Goal: Task Accomplishment & Management: Manage account settings

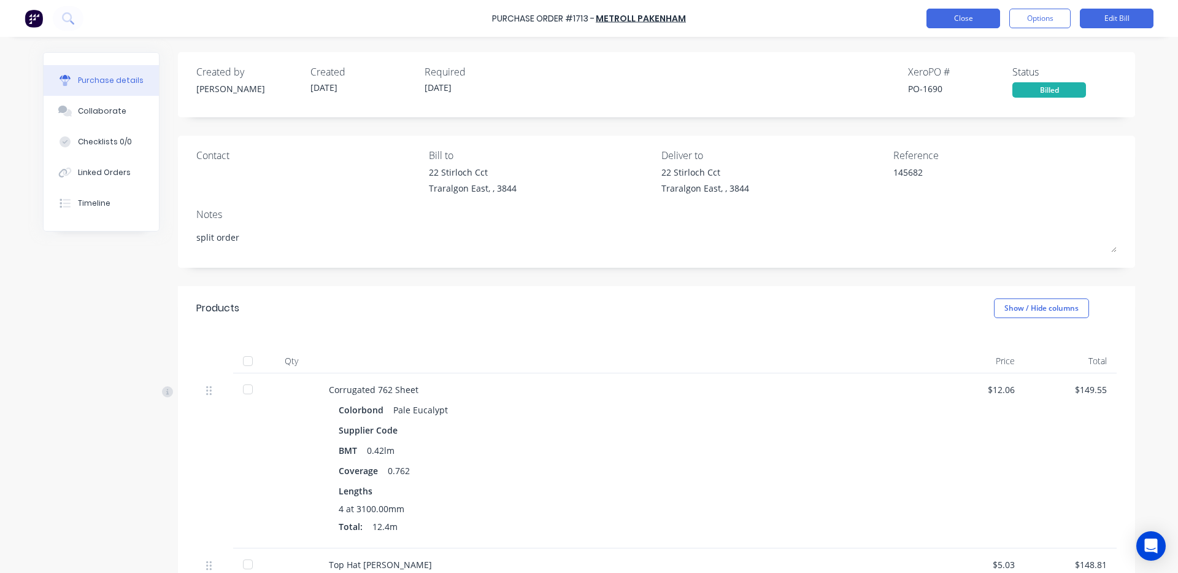
click at [954, 21] on button "Close" at bounding box center [964, 19] width 74 height 20
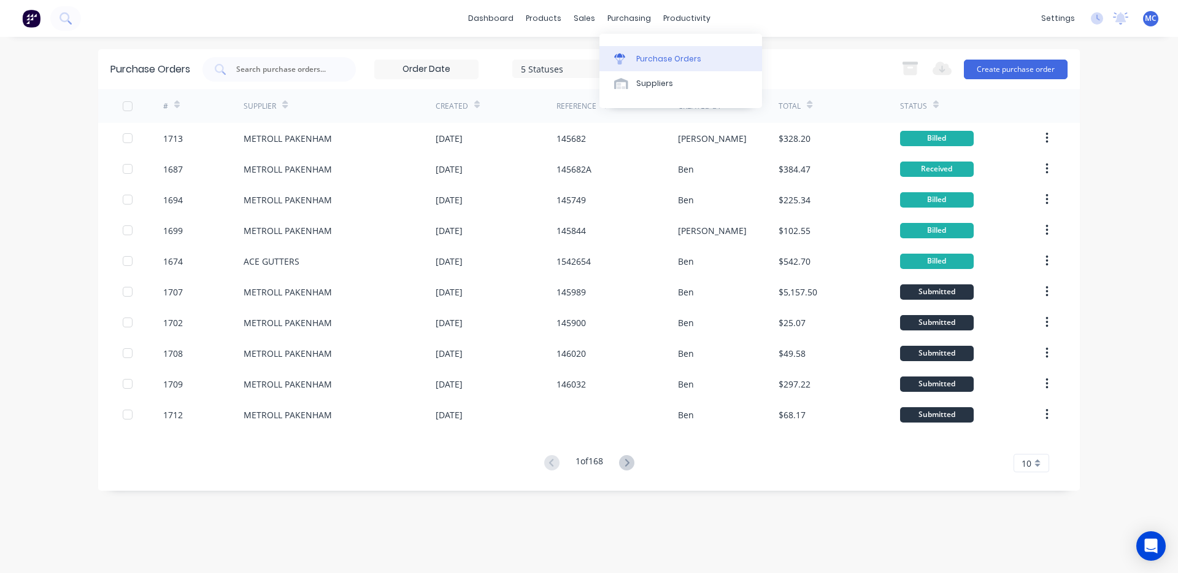
click at [649, 61] on div "Purchase Orders" at bounding box center [668, 58] width 65 height 11
click at [336, 74] on div at bounding box center [279, 69] width 153 height 25
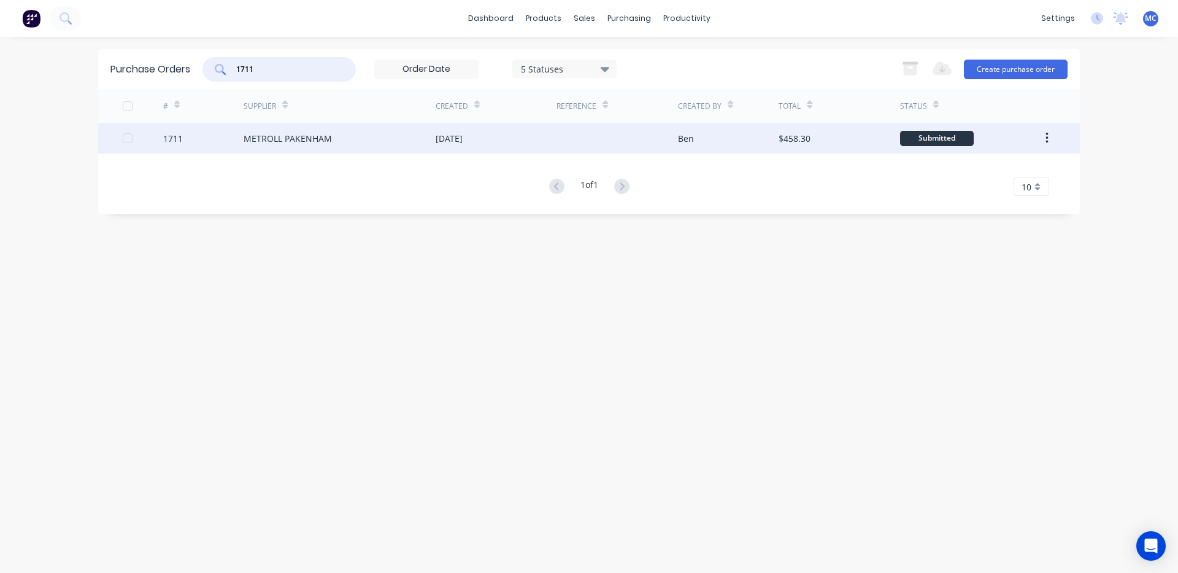
type input "1711"
click at [487, 147] on div "[DATE]" at bounding box center [496, 138] width 121 height 31
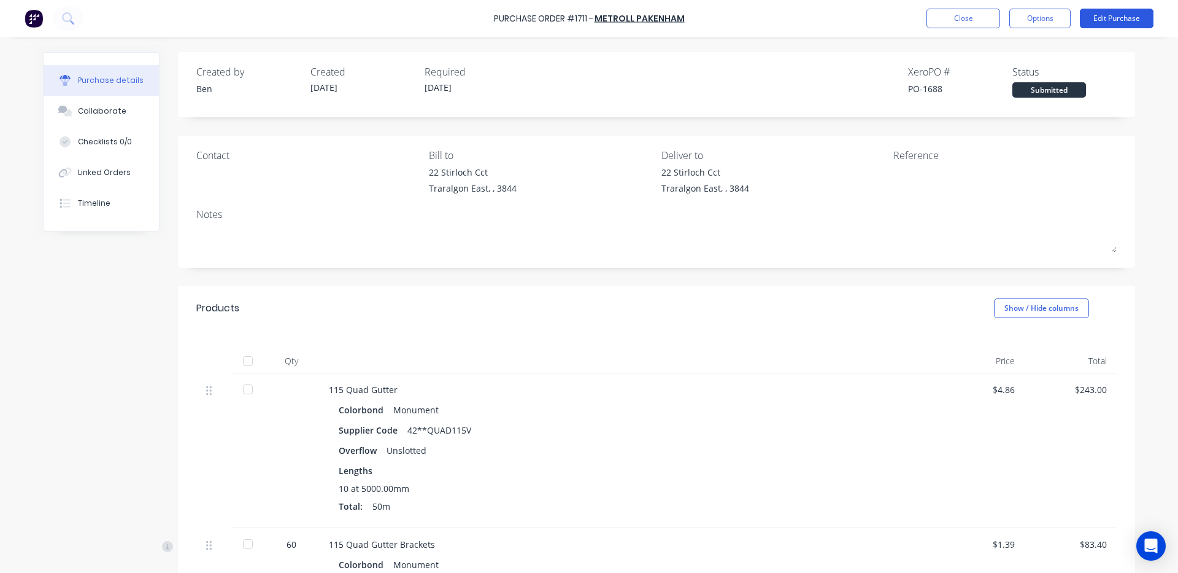
click at [1128, 15] on button "Edit Purchase" at bounding box center [1117, 19] width 74 height 20
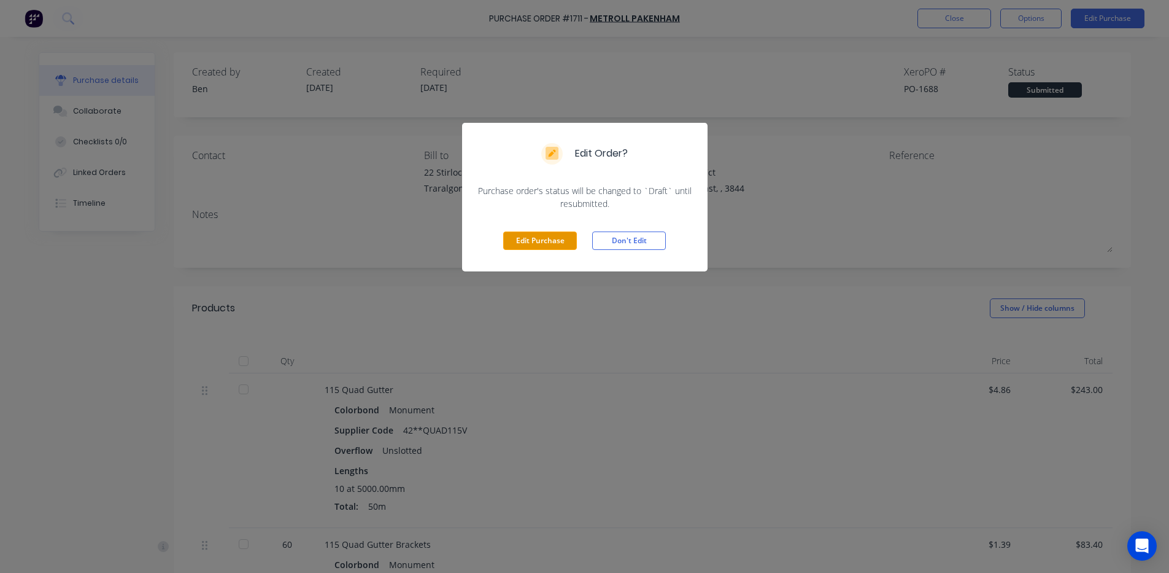
click at [545, 239] on button "Edit Purchase" at bounding box center [540, 240] width 74 height 18
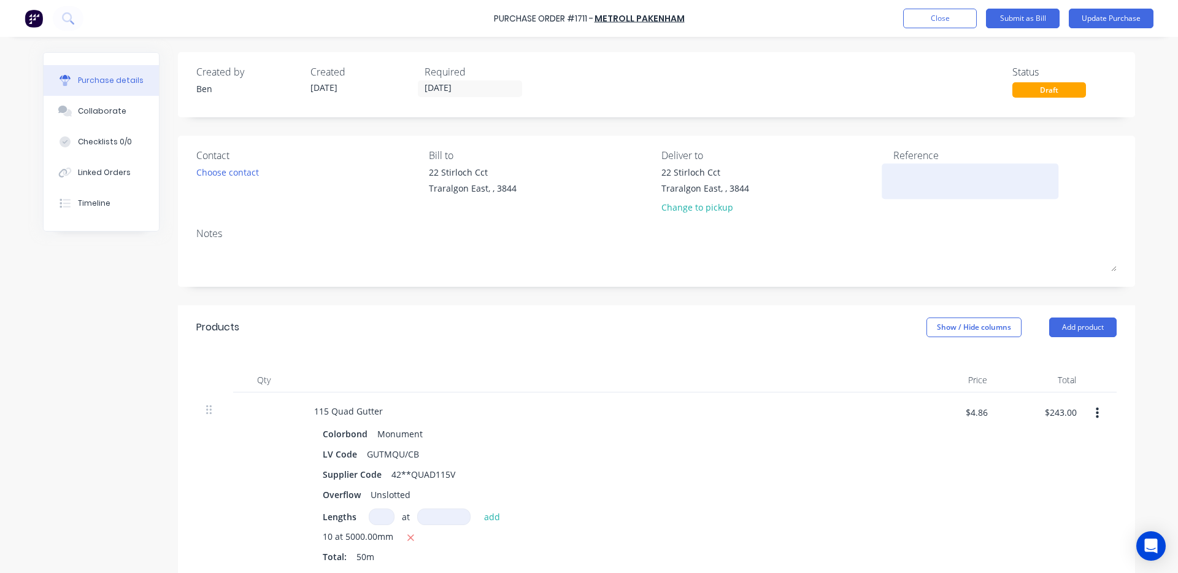
click at [928, 188] on textarea at bounding box center [969, 180] width 153 height 28
type textarea "x"
type textarea "1"
type textarea "x"
type textarea "14"
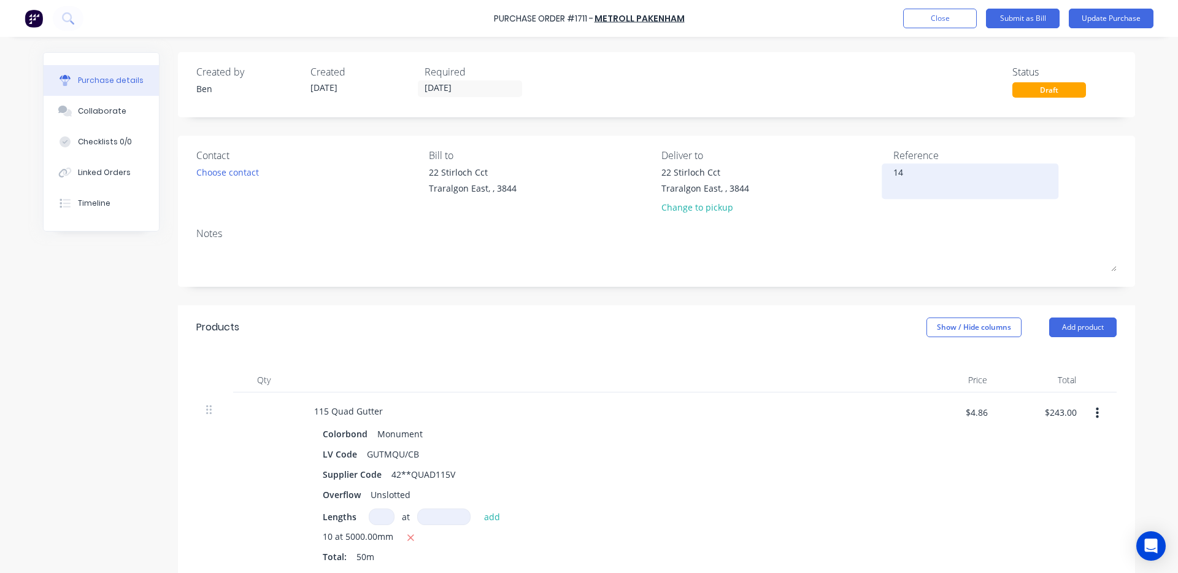
type textarea "x"
type textarea "146"
type textarea "x"
type textarea "1460"
type textarea "x"
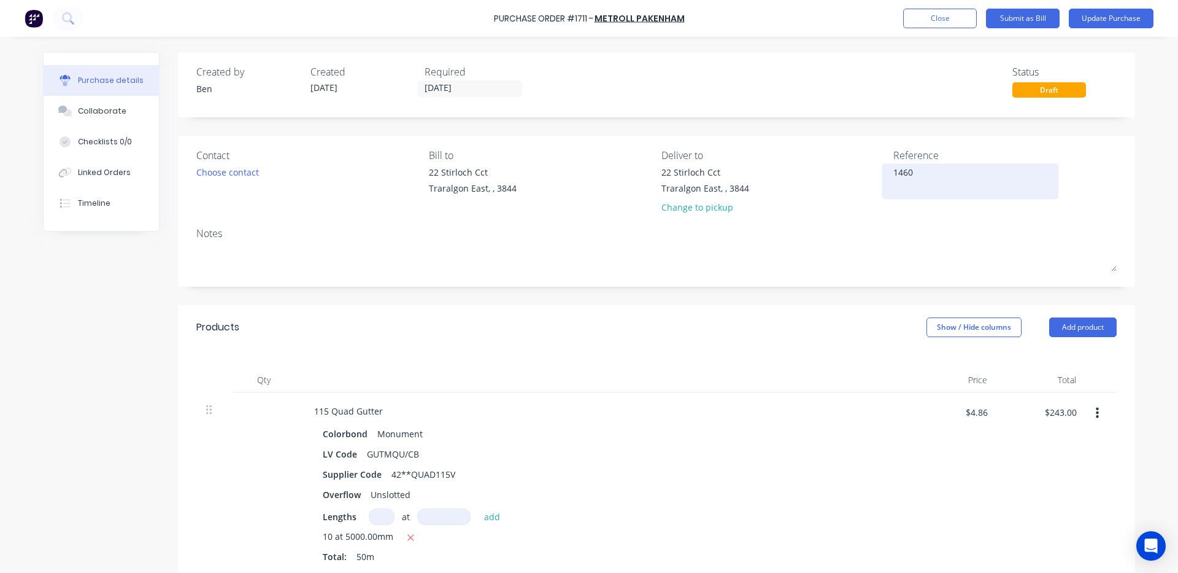
type textarea "14605"
type textarea "x"
type textarea "146051"
type textarea "x"
type textarea "146051"
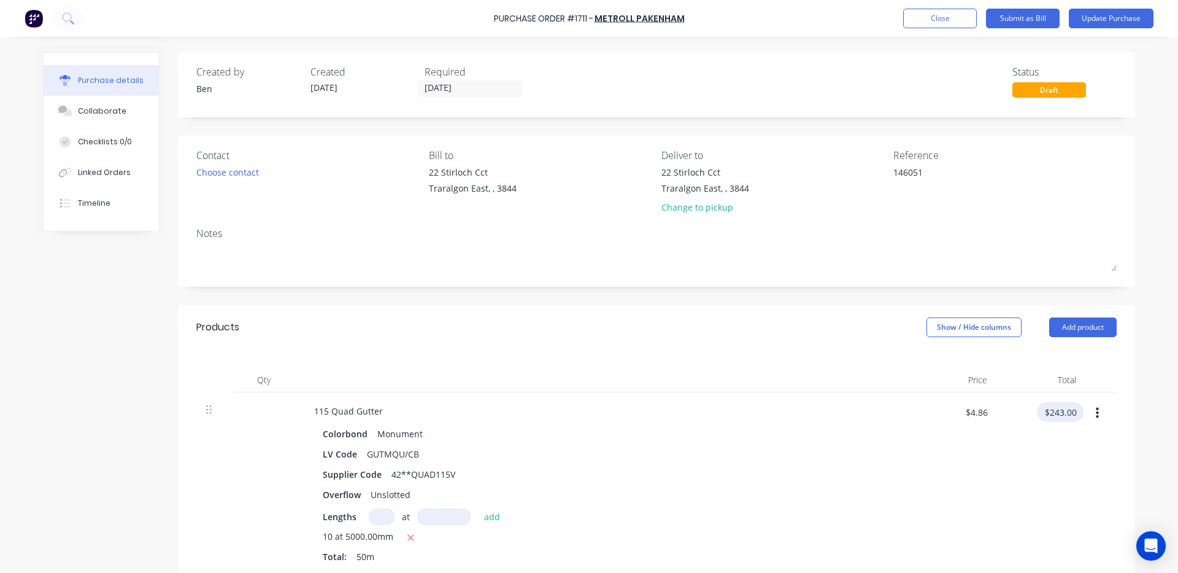
click at [1062, 409] on input "$243.00" at bounding box center [1060, 412] width 47 height 20
type input "243."
type textarea "x"
type input "$243.00"
type textarea "x"
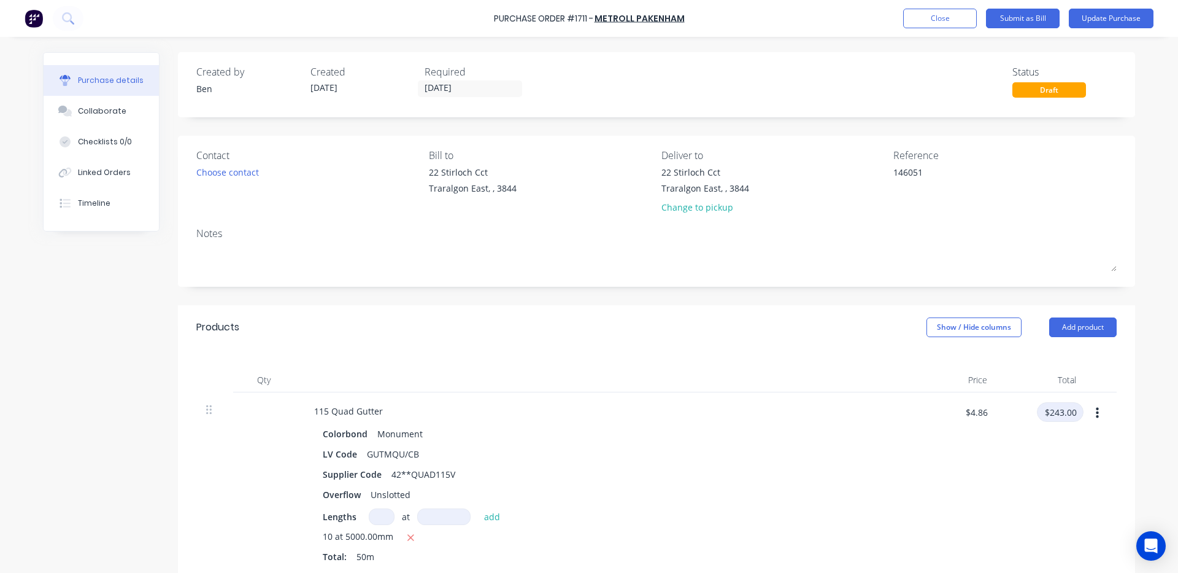
click at [1071, 416] on input "$243.00" at bounding box center [1060, 412] width 47 height 20
type input "243.16"
type textarea "x"
type input "$4.8632"
type input "$243.16"
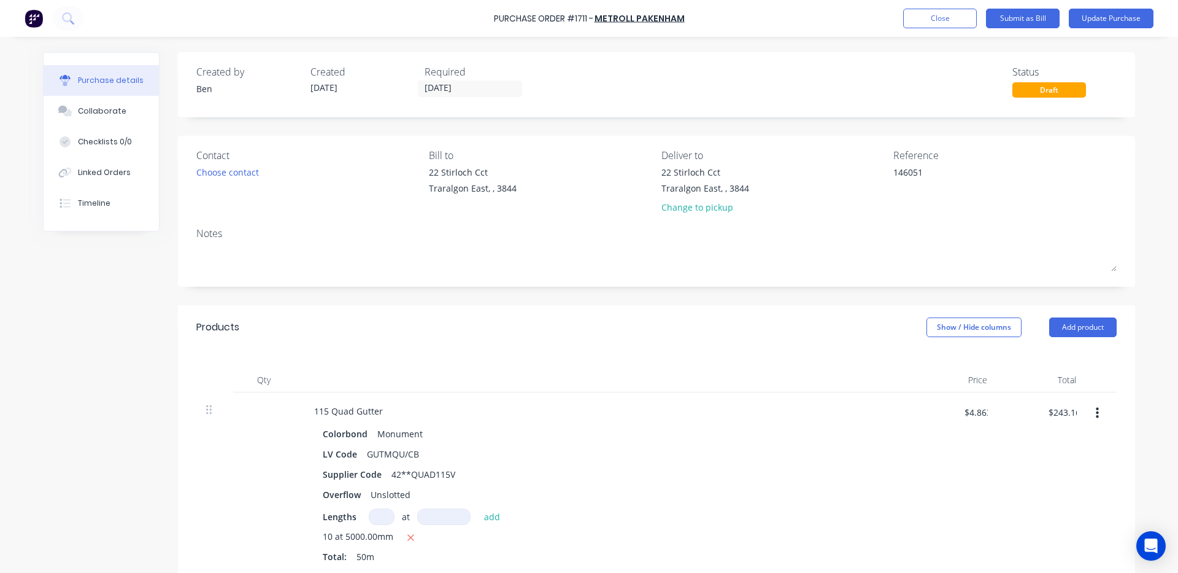
click at [1020, 446] on div "$243.16 243.16" at bounding box center [1041, 485] width 89 height 186
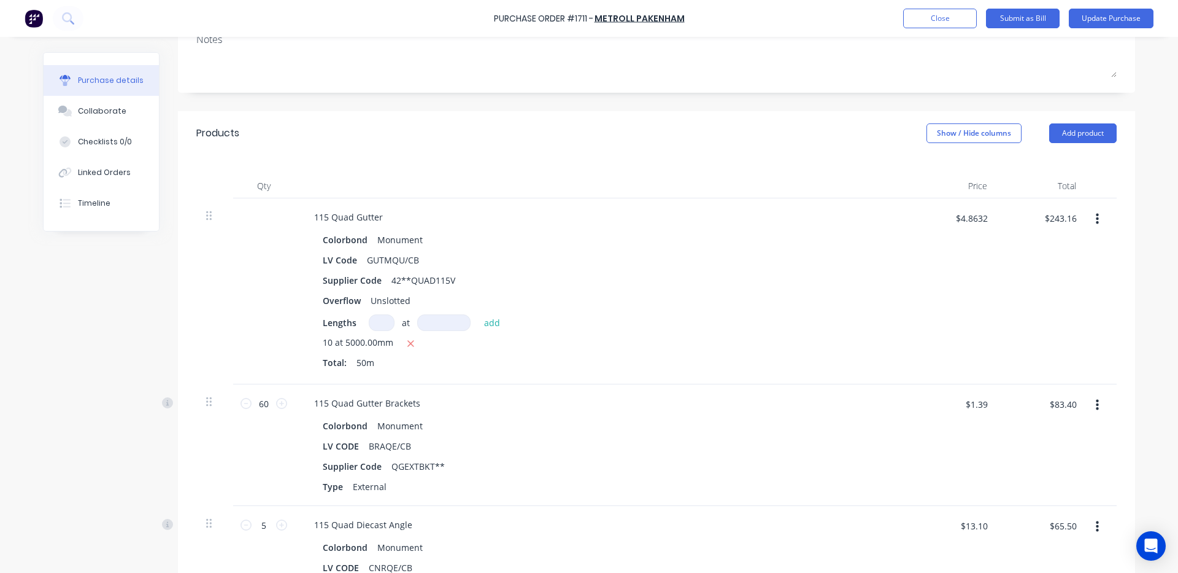
scroll to position [204, 0]
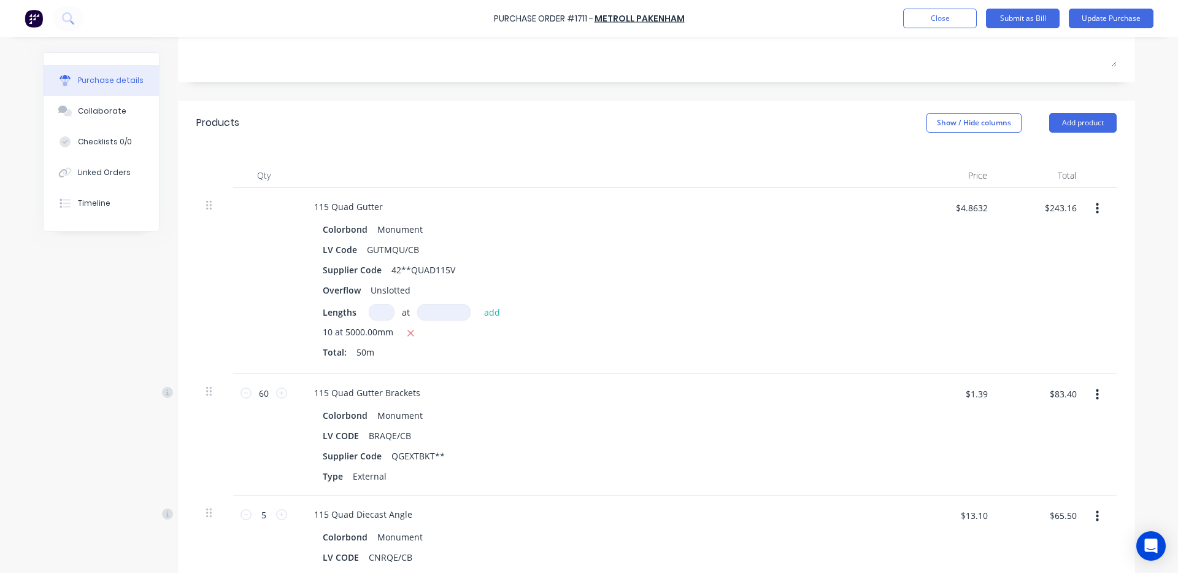
type textarea "x"
click at [1065, 404] on div "$83.40 $83.40" at bounding box center [1063, 398] width 42 height 29
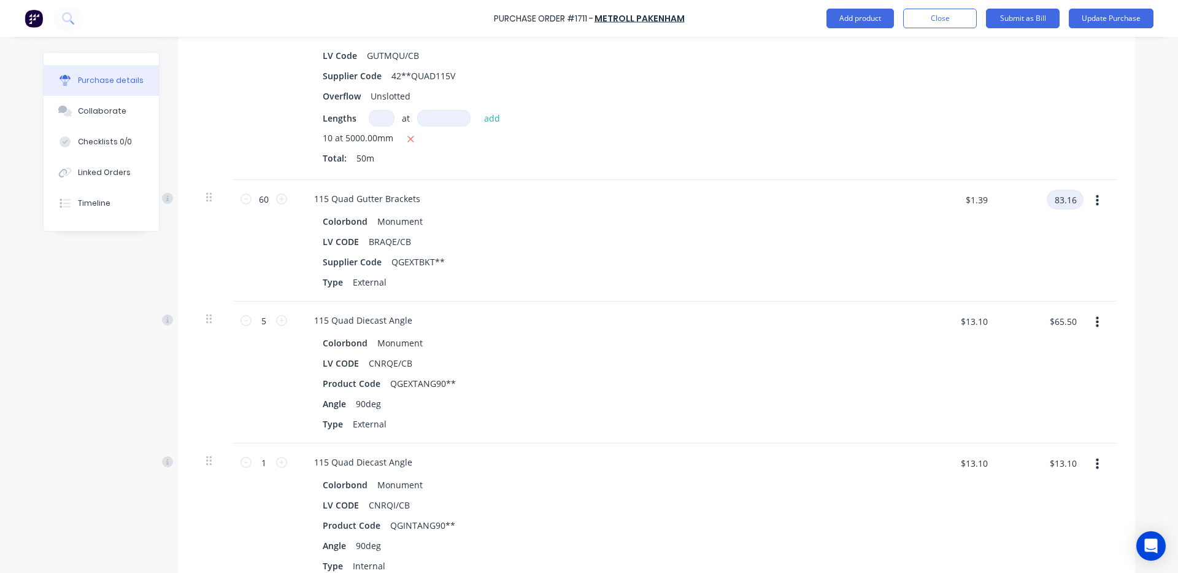
scroll to position [409, 0]
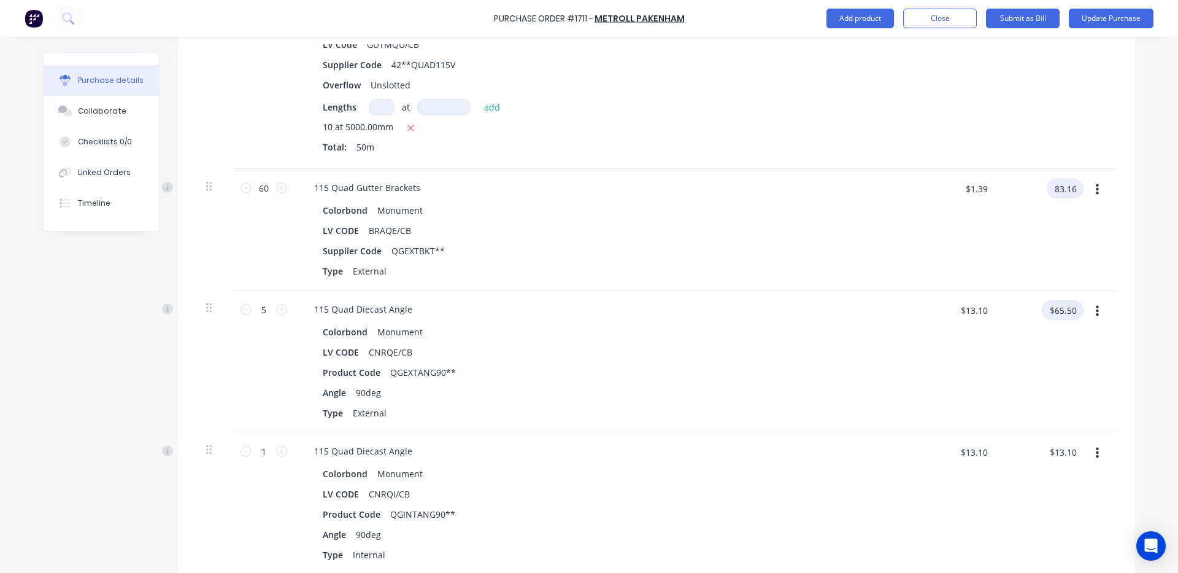
type input "83.16"
type textarea "x"
type input "$1.386"
type input "$83.16"
click at [1067, 315] on input "$65.50" at bounding box center [1063, 310] width 42 height 20
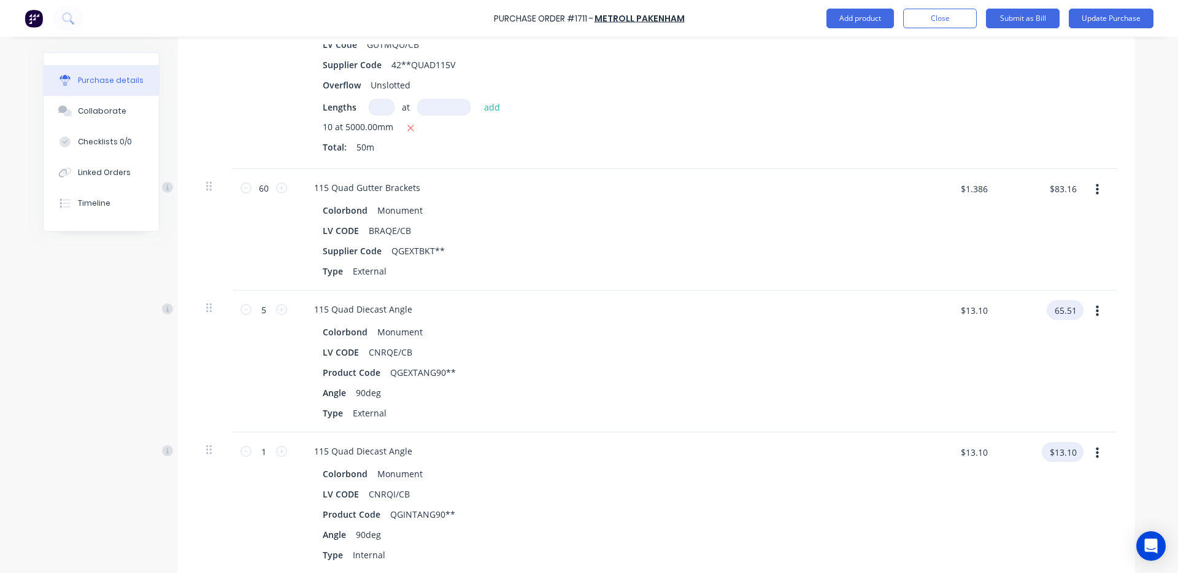
type input "65.51"
type textarea "x"
type input "$13.102"
type input "$65.51"
click at [1062, 447] on input "$13.10" at bounding box center [1063, 452] width 42 height 20
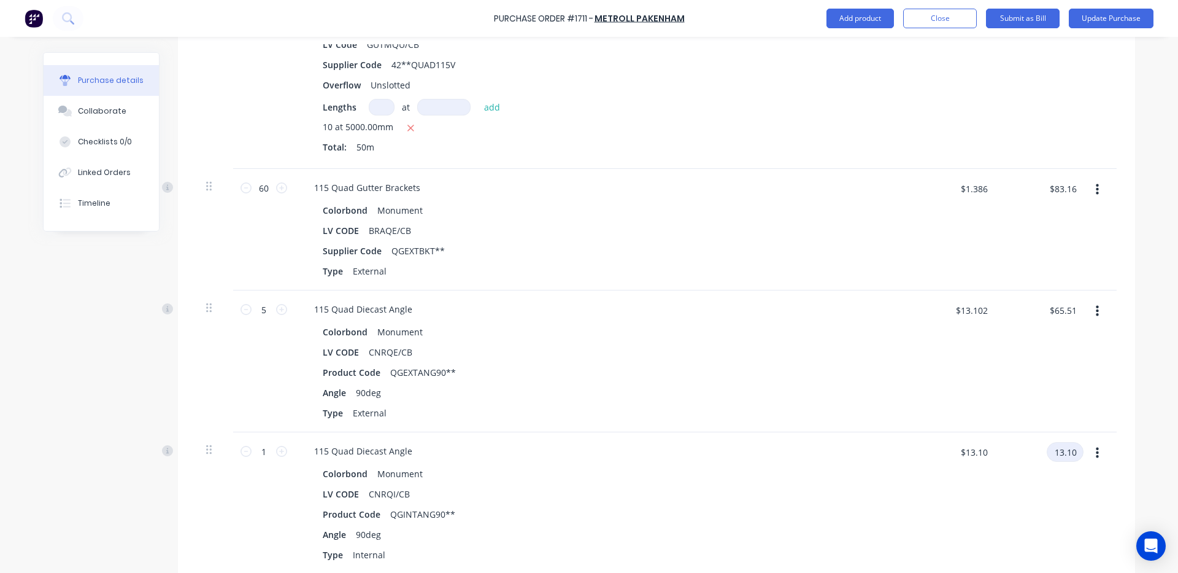
type input "13.10"
type textarea "x"
type input "$13.10"
click at [1022, 518] on div "$13.10 13.10" at bounding box center [1041, 503] width 89 height 142
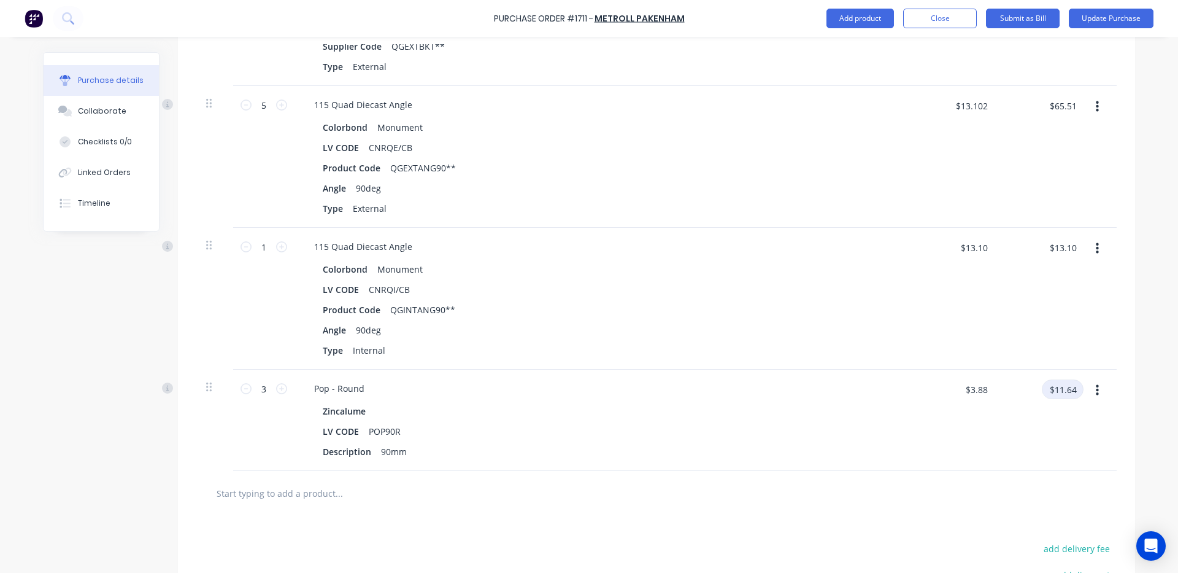
type textarea "x"
click at [1068, 390] on input "$11.64" at bounding box center [1063, 389] width 42 height 20
type input "11.66"
type textarea "x"
type input "$3.8867"
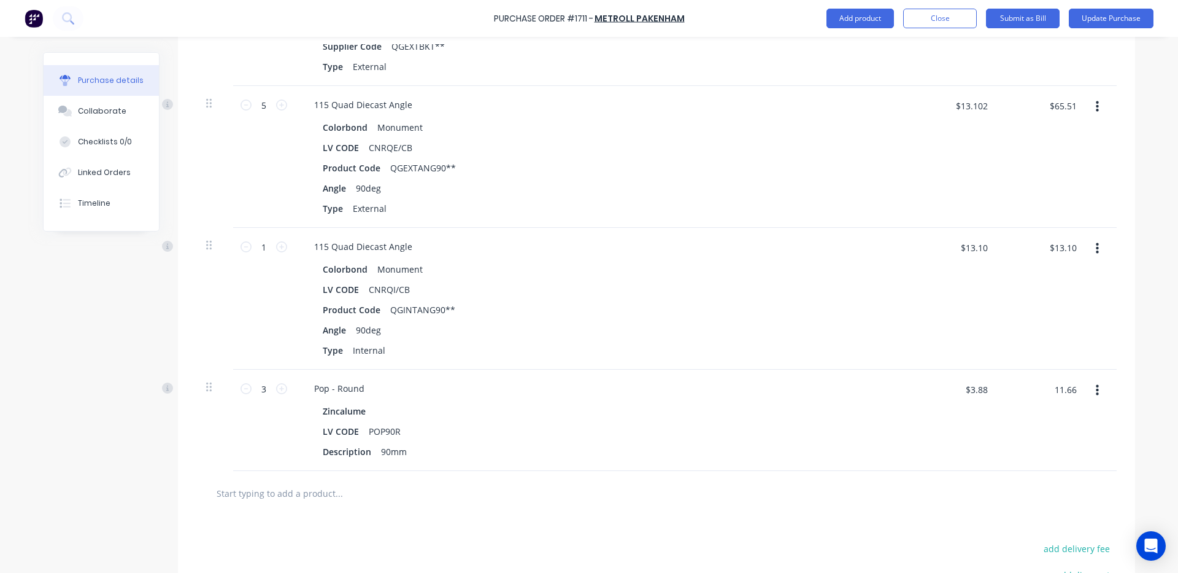
type input "$11.66"
click at [1049, 434] on div "$11.66 11.66" at bounding box center [1041, 419] width 89 height 101
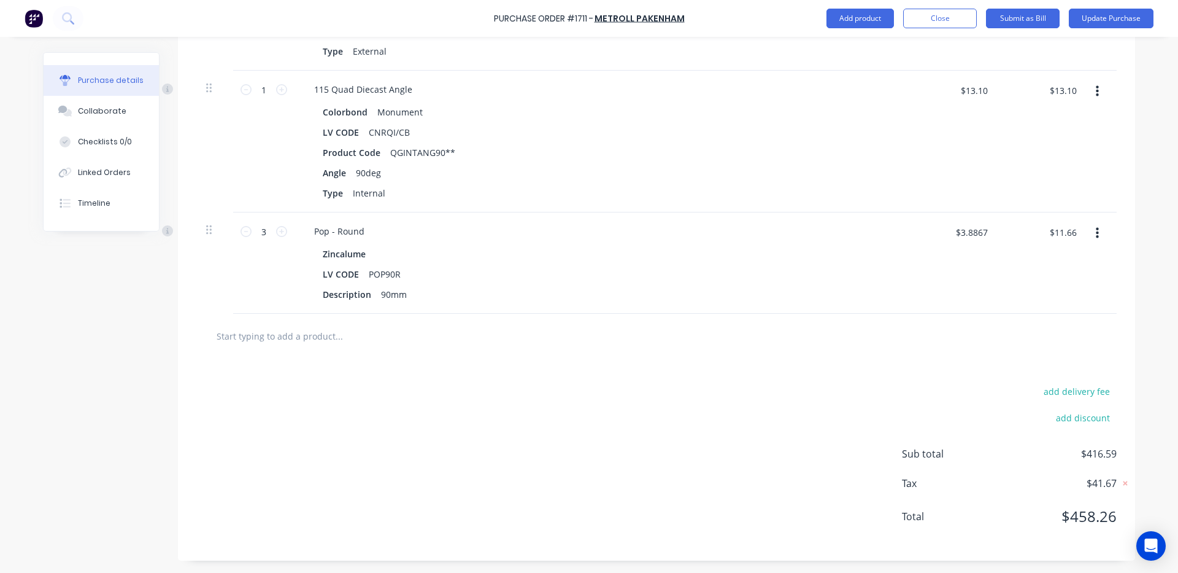
scroll to position [157, 0]
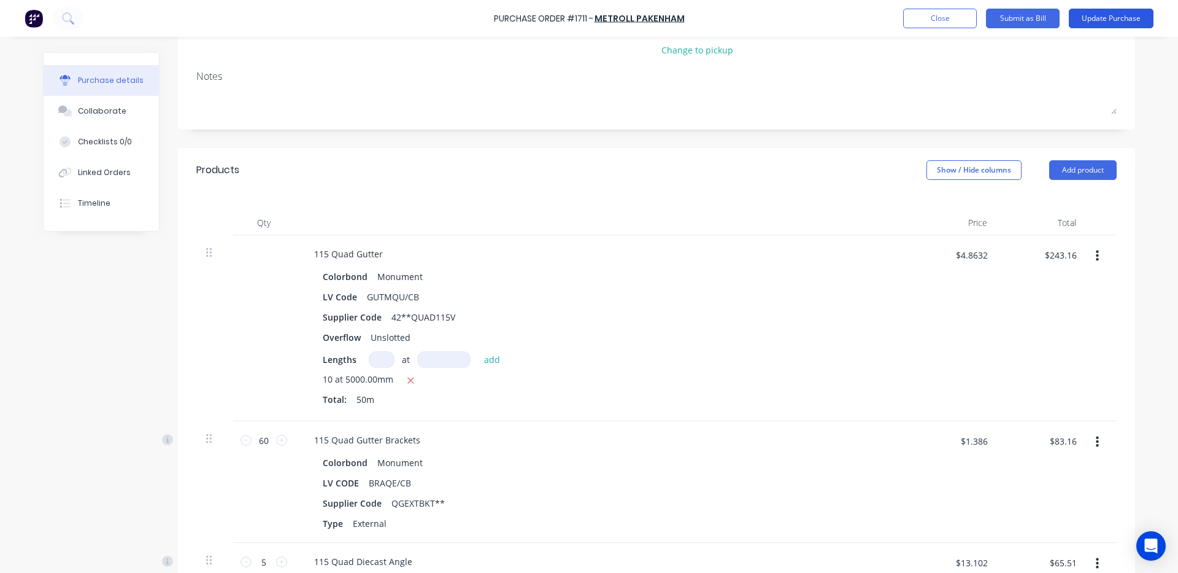
click at [1116, 23] on button "Update Purchase" at bounding box center [1111, 19] width 85 height 20
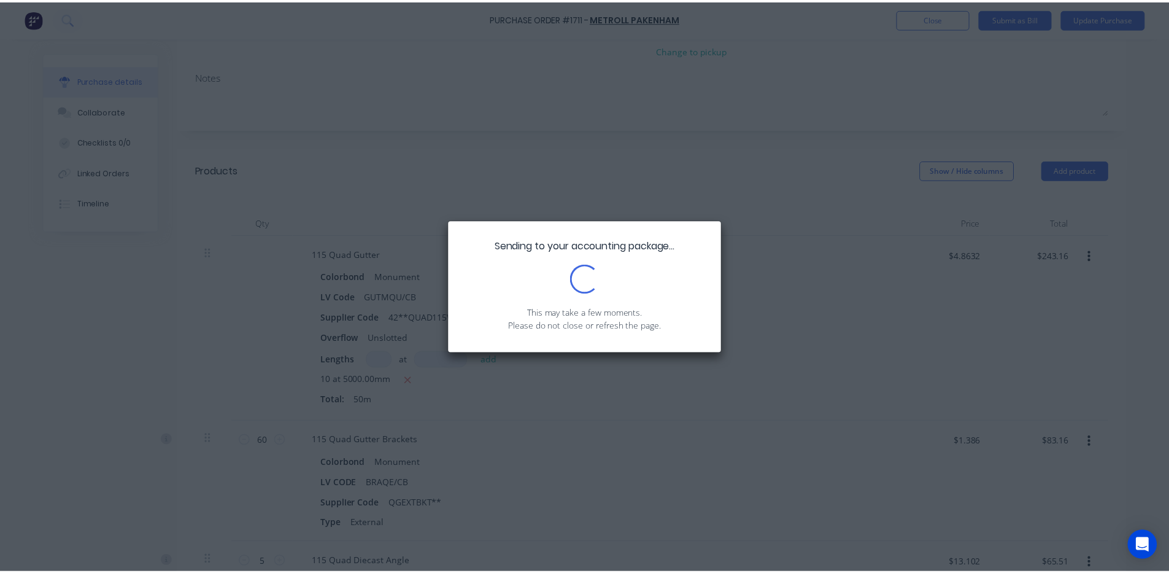
scroll to position [0, 0]
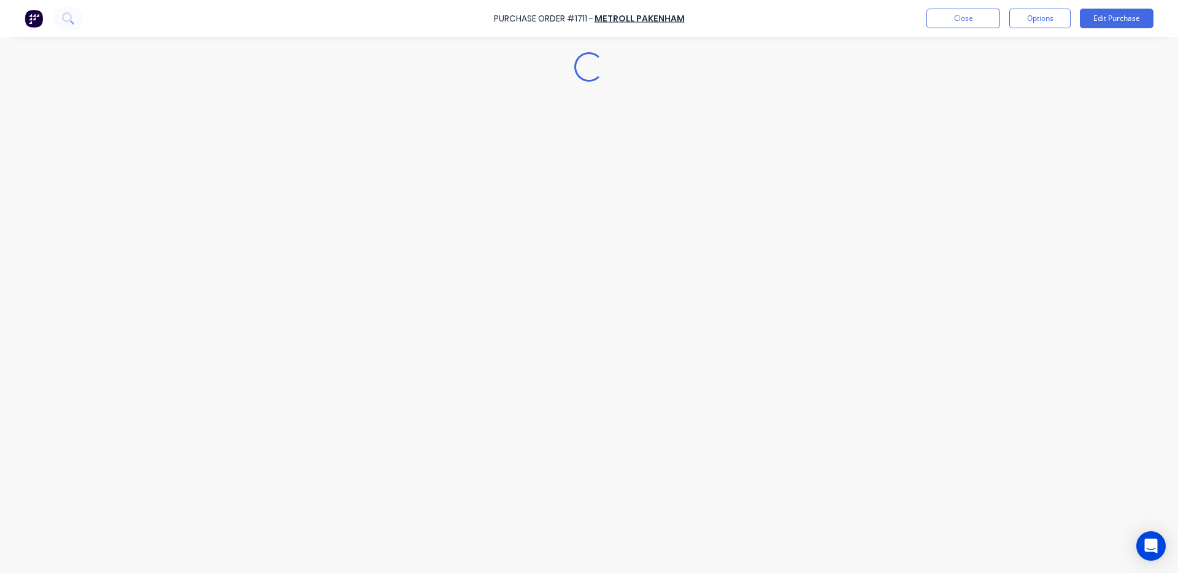
type textarea "x"
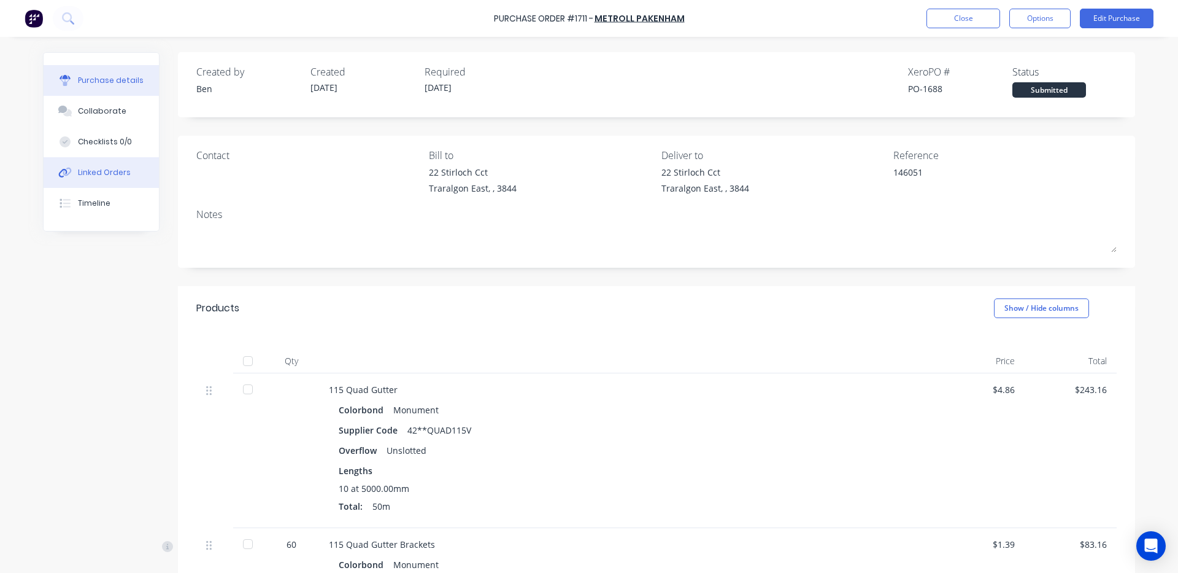
click at [107, 169] on div "Linked Orders" at bounding box center [104, 172] width 53 height 11
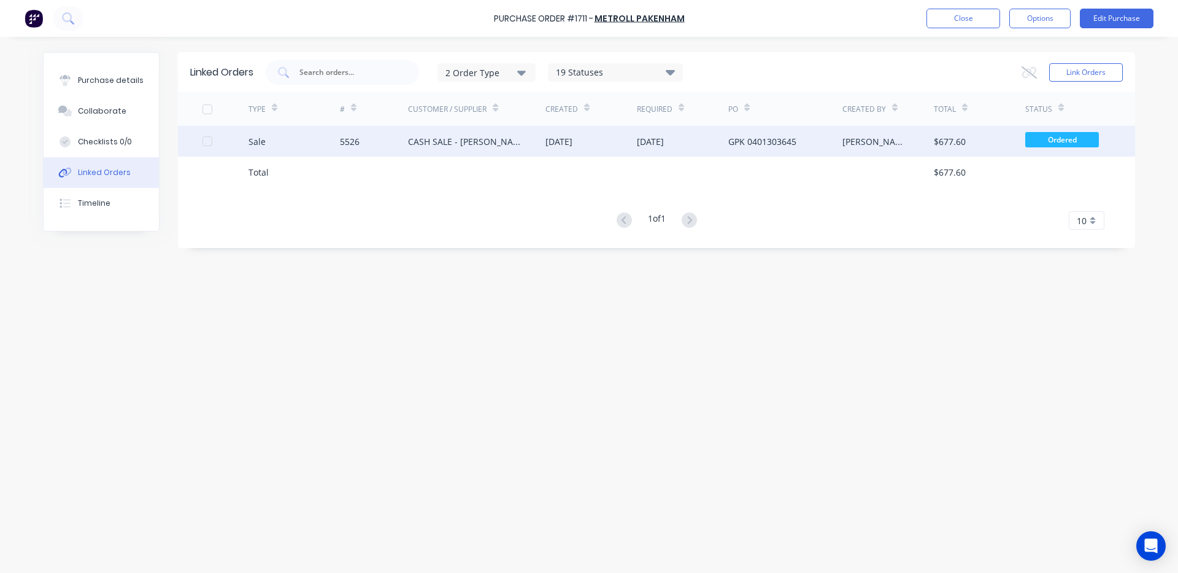
click at [503, 148] on div "CASH SALE - [PERSON_NAME]'S ACCOUNT" at bounding box center [476, 141] width 137 height 31
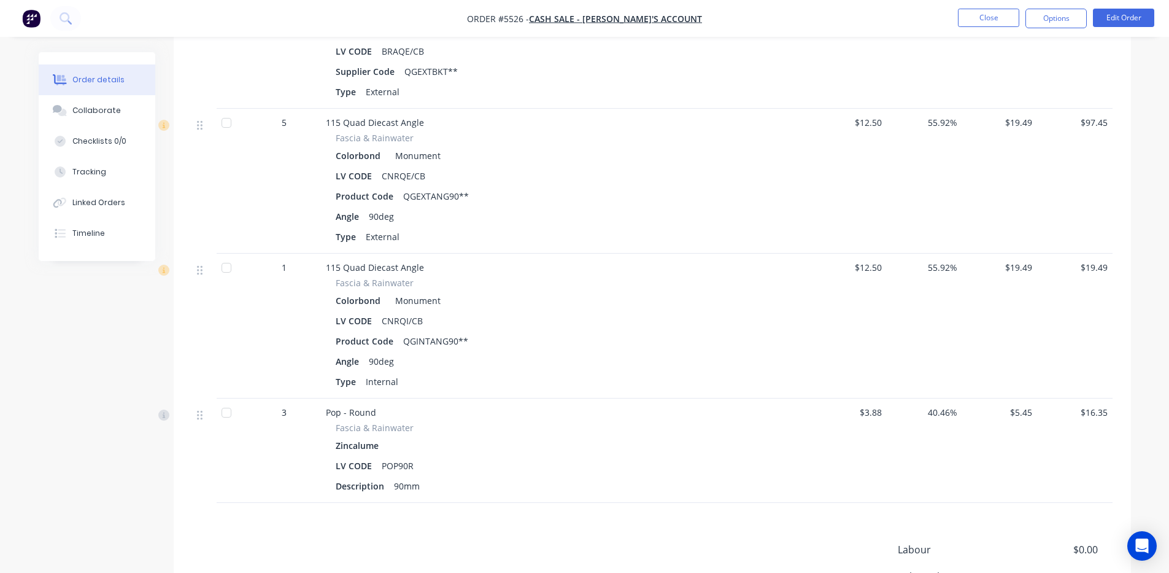
scroll to position [614, 0]
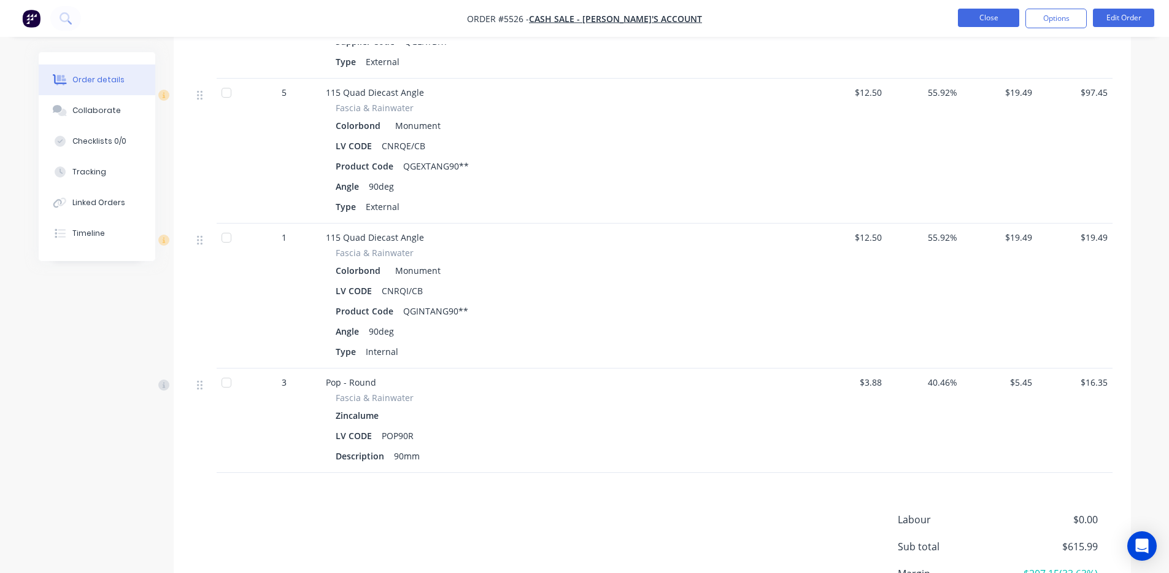
click at [965, 19] on button "Close" at bounding box center [988, 18] width 61 height 18
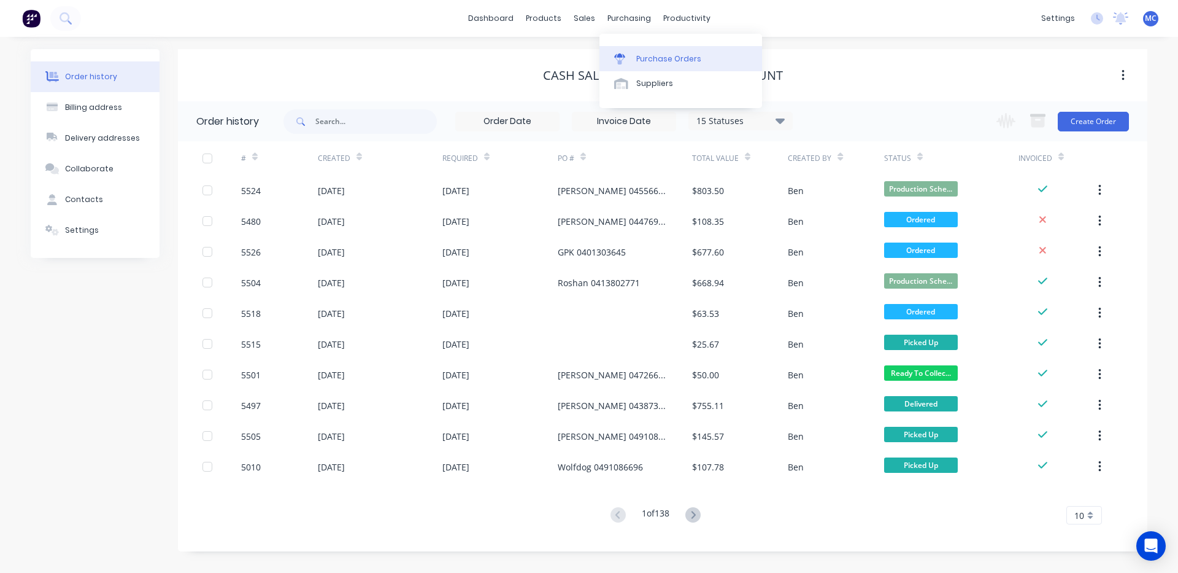
click at [648, 55] on div "Purchase Orders" at bounding box center [668, 58] width 65 height 11
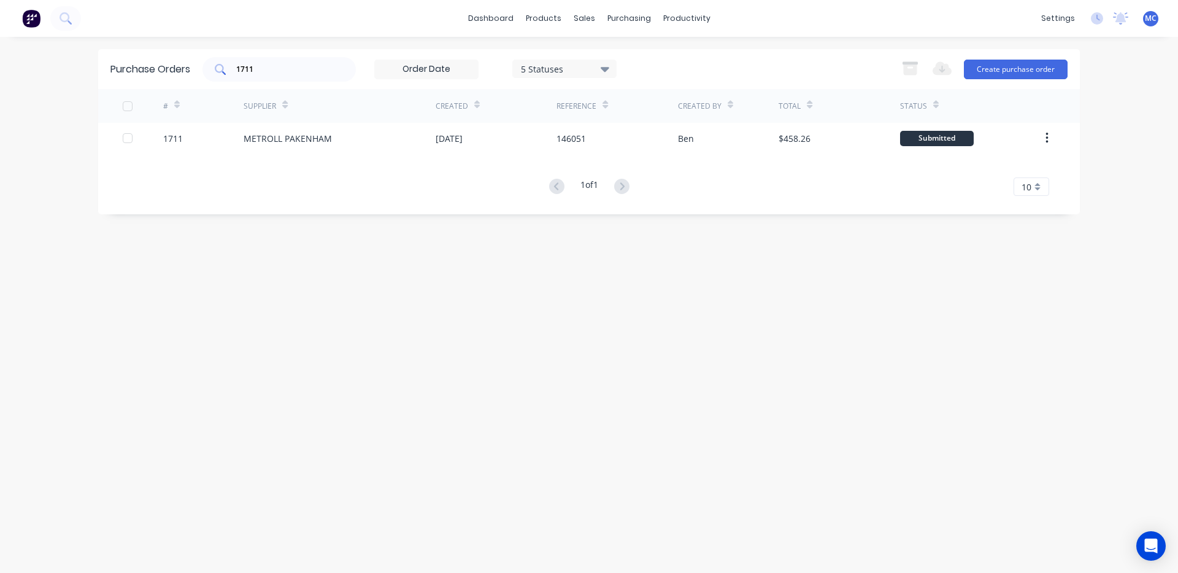
click at [295, 73] on input "1711" at bounding box center [286, 69] width 102 height 12
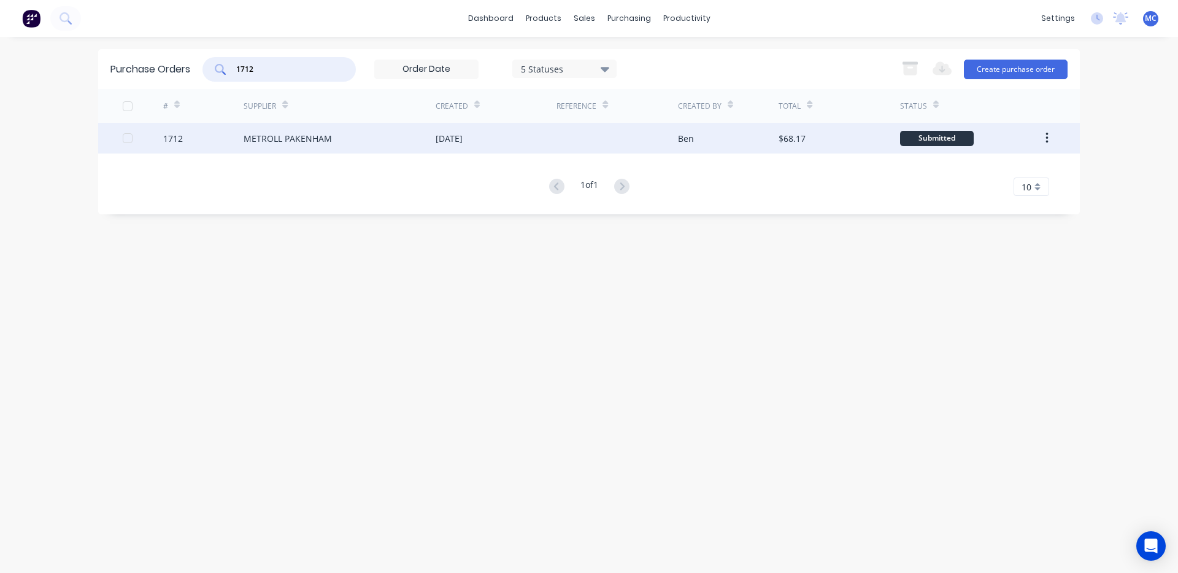
type input "1712"
click at [455, 143] on div "[DATE]" at bounding box center [449, 138] width 27 height 13
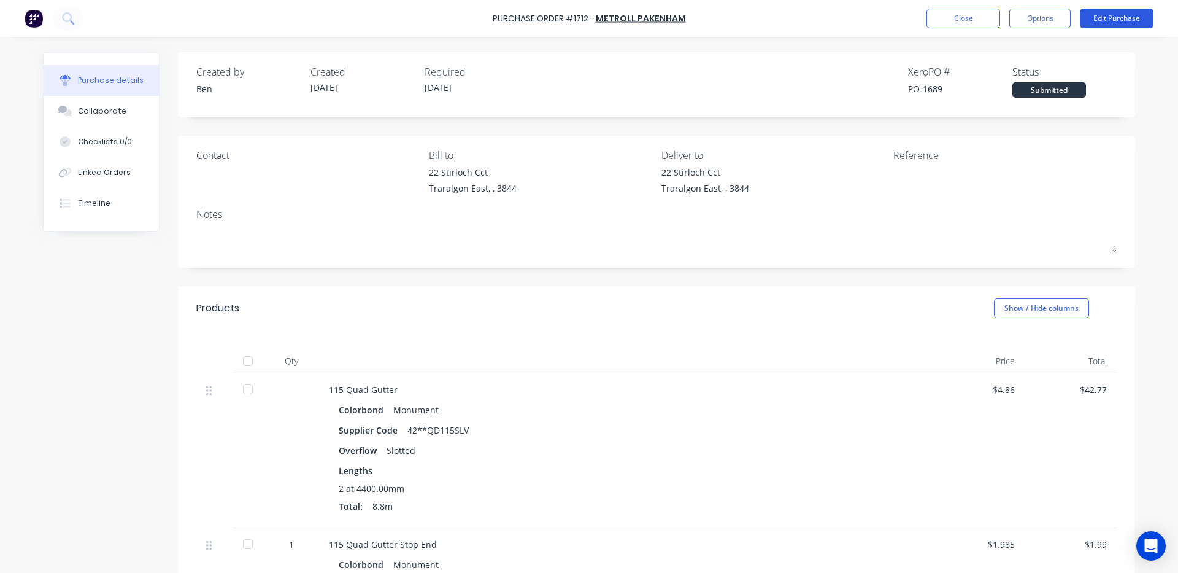
click at [1134, 18] on button "Edit Purchase" at bounding box center [1117, 19] width 74 height 20
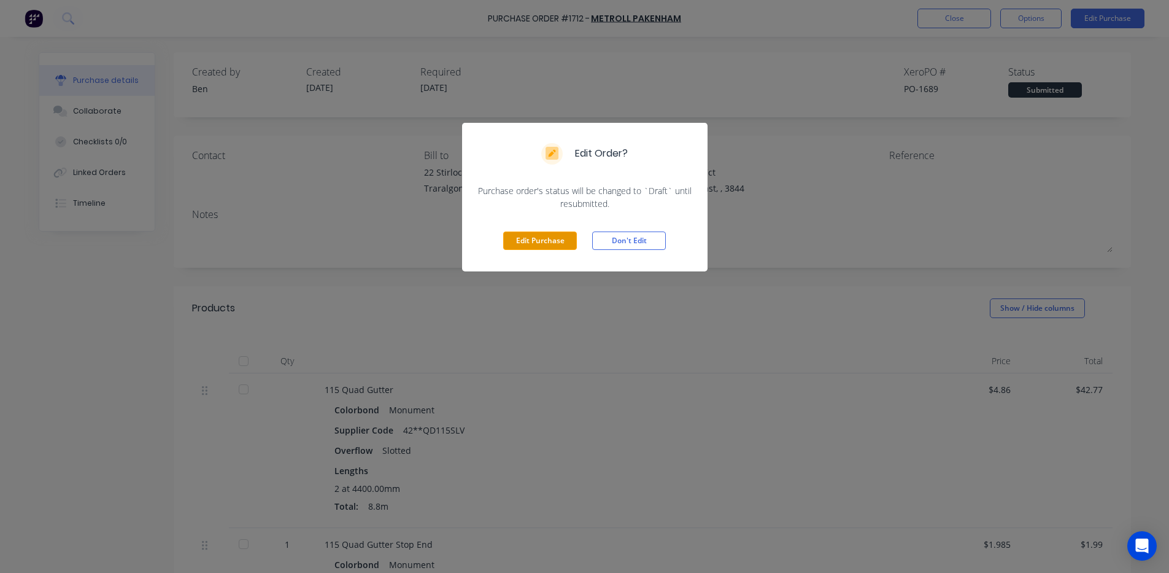
click at [543, 235] on button "Edit Purchase" at bounding box center [540, 240] width 74 height 18
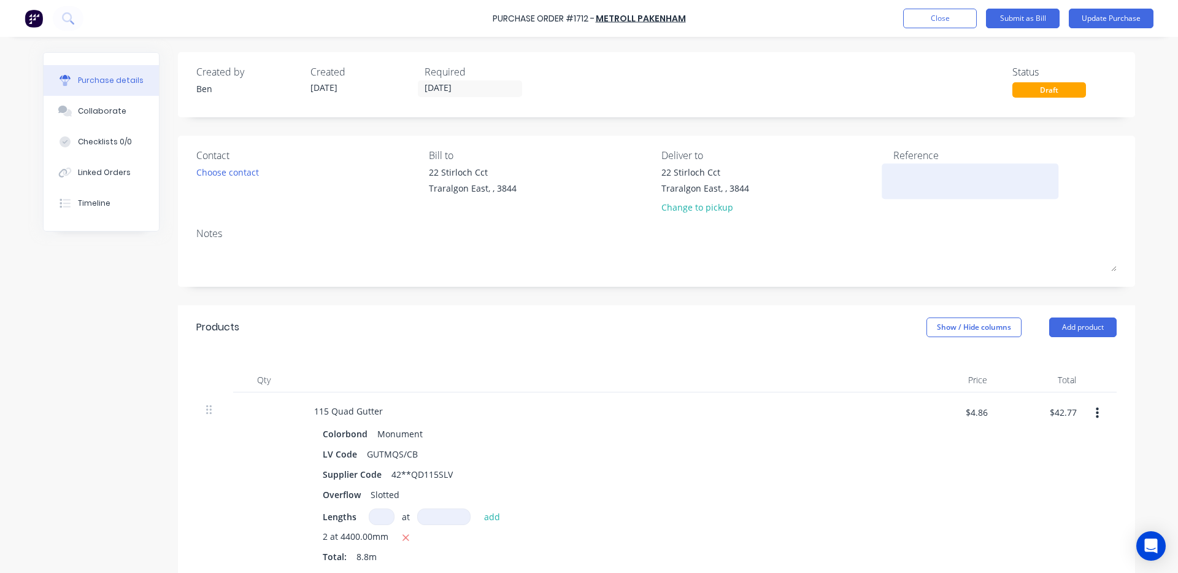
click at [914, 184] on textarea at bounding box center [969, 180] width 153 height 28
type textarea "x"
type textarea "1"
type textarea "x"
type textarea "14"
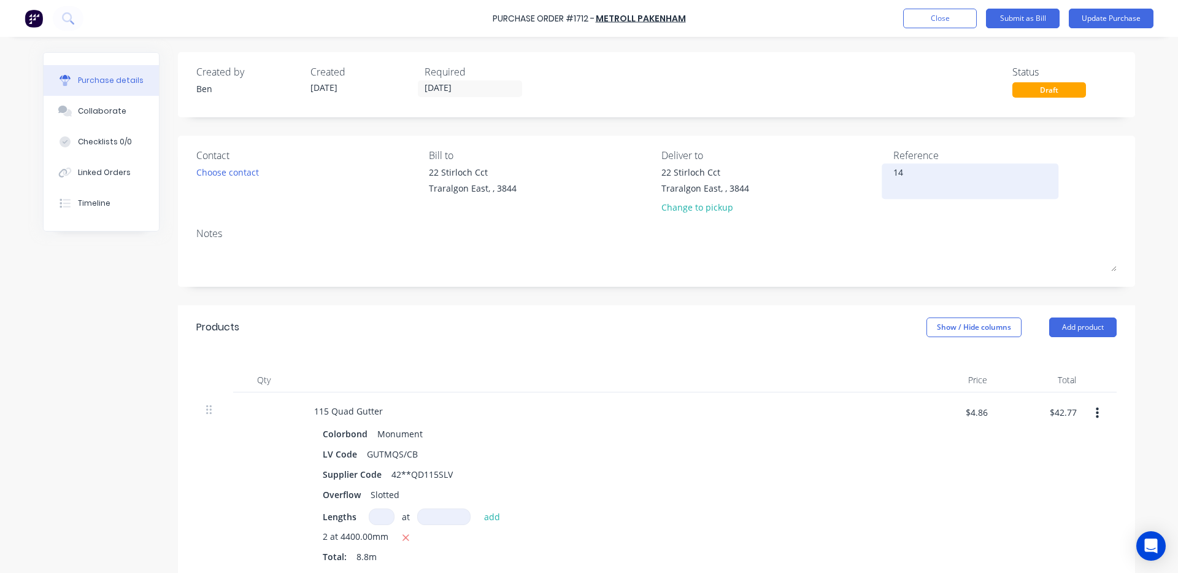
type textarea "x"
type textarea "146"
type textarea "x"
type textarea "1460"
type textarea "x"
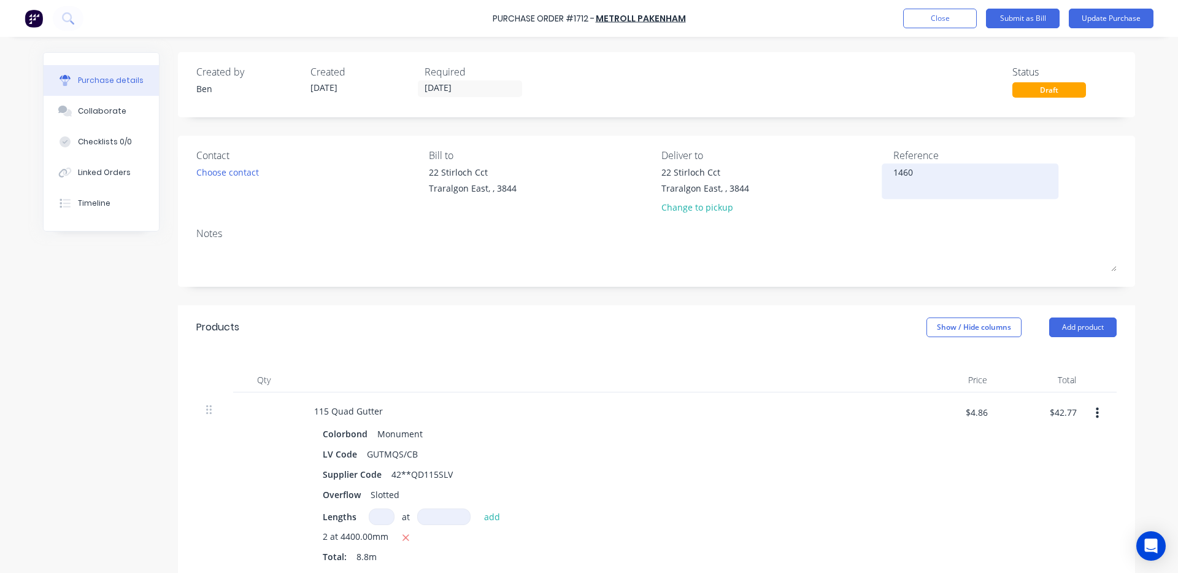
type textarea "14606"
type textarea "x"
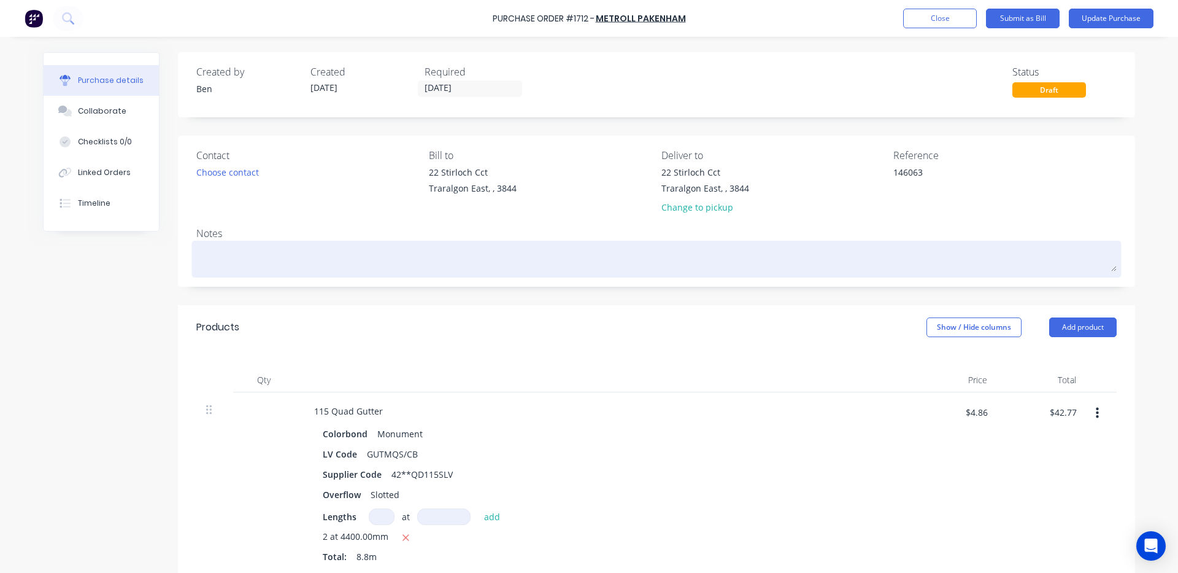
type textarea "146063"
type textarea "x"
type textarea "146063"
click at [765, 253] on textarea at bounding box center [656, 258] width 920 height 28
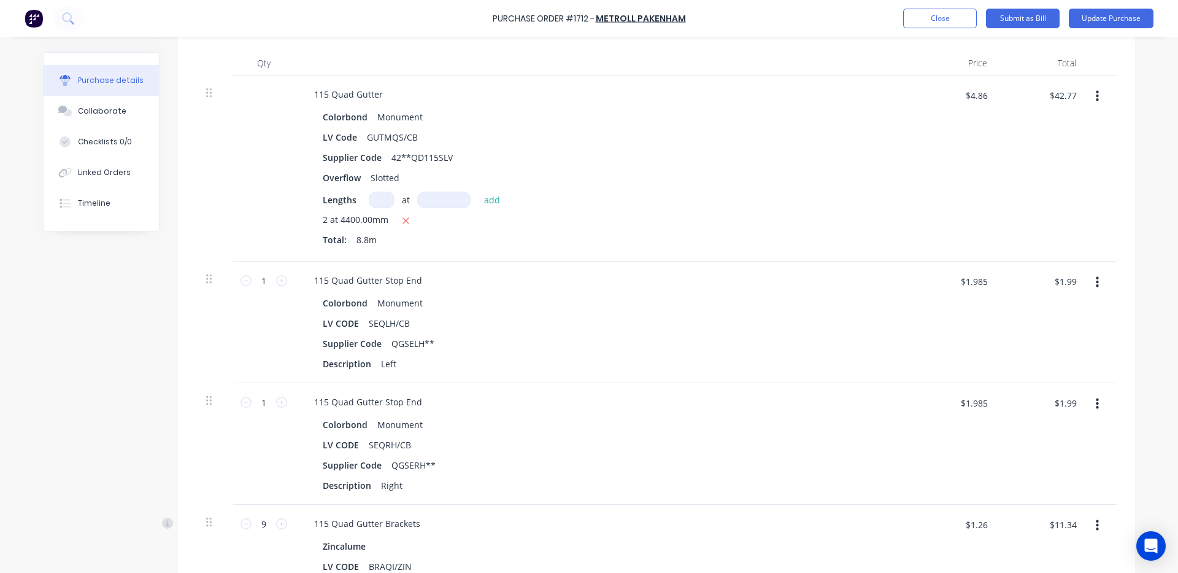
scroll to position [204, 0]
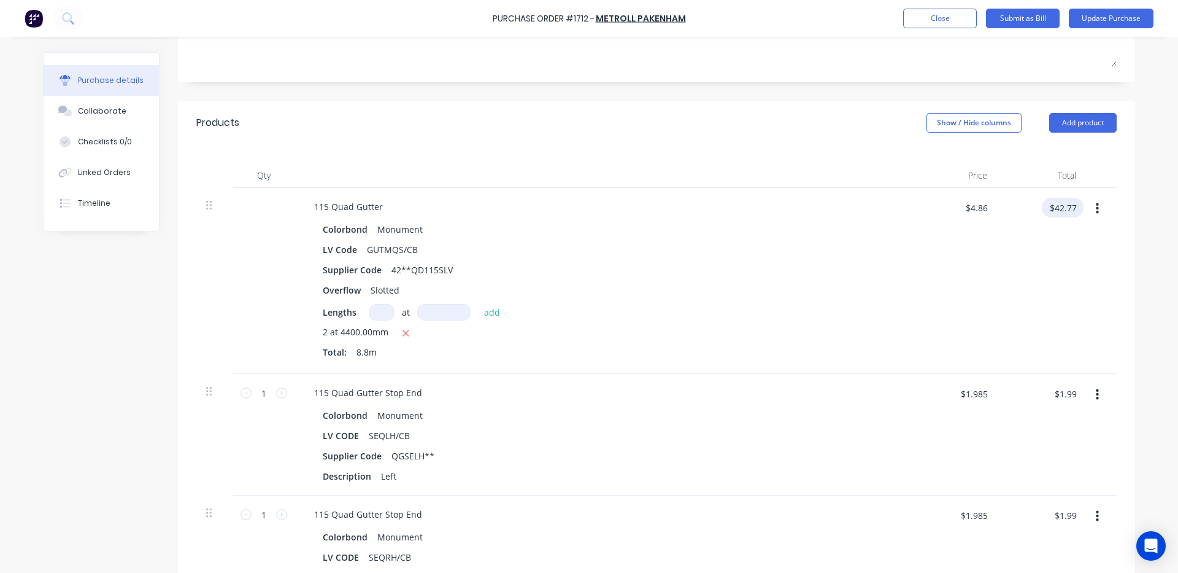
type textarea "x"
click at [1072, 217] on input "$42.77" at bounding box center [1063, 208] width 42 height 20
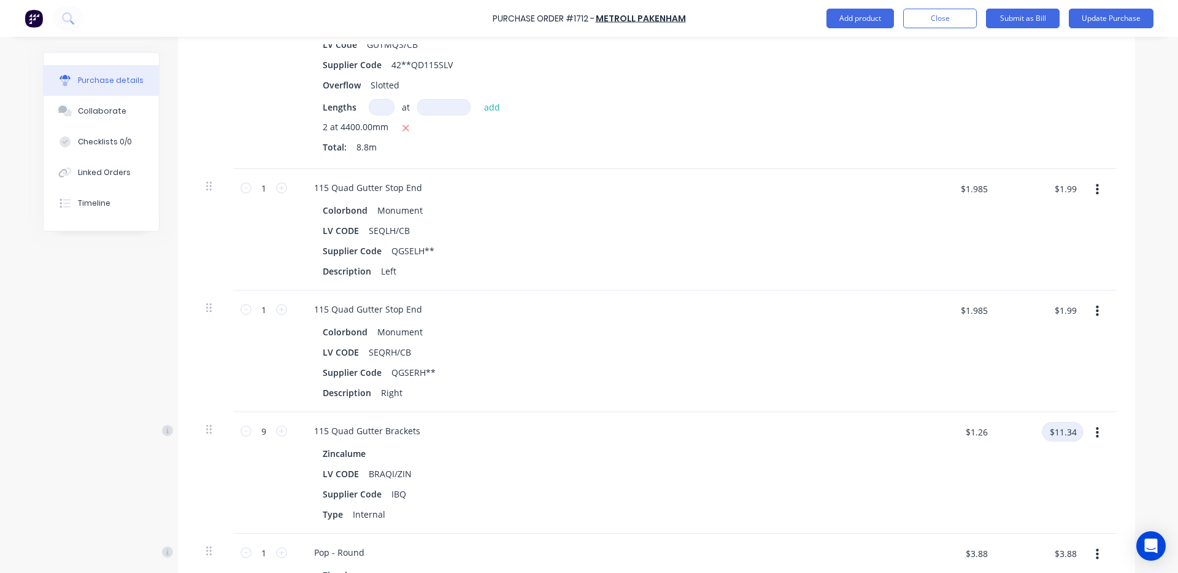
type input "42.80"
click at [1053, 438] on input "$11.34" at bounding box center [1063, 432] width 42 height 20
type textarea "x"
type input "$4.8636"
type input "$42.80"
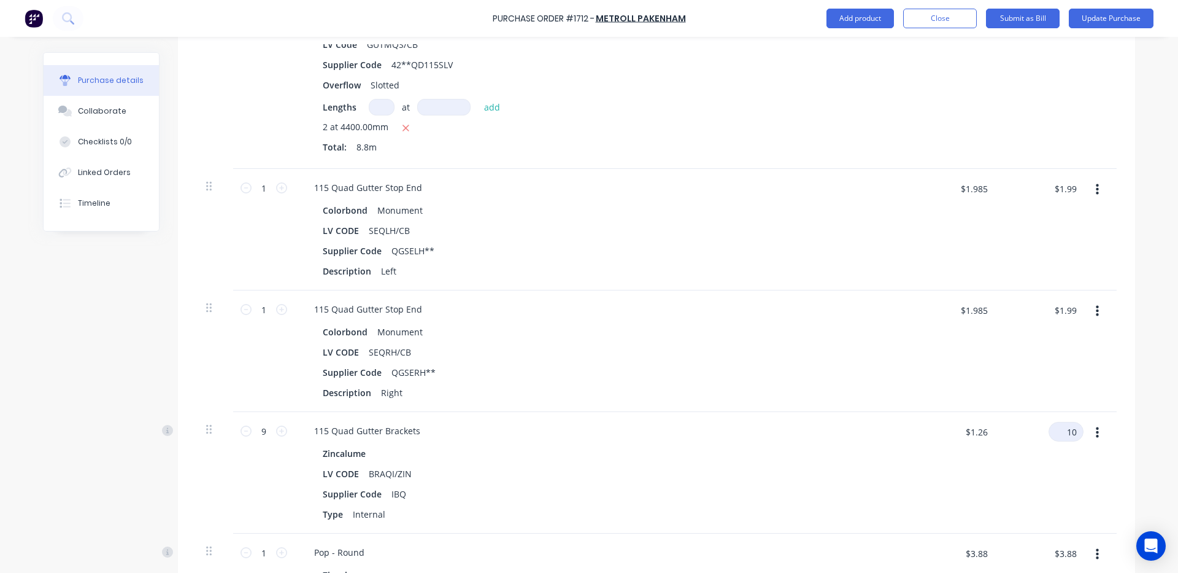
type input "1"
type input "10.75"
type textarea "x"
type input "$1.1944"
type input "$10.75"
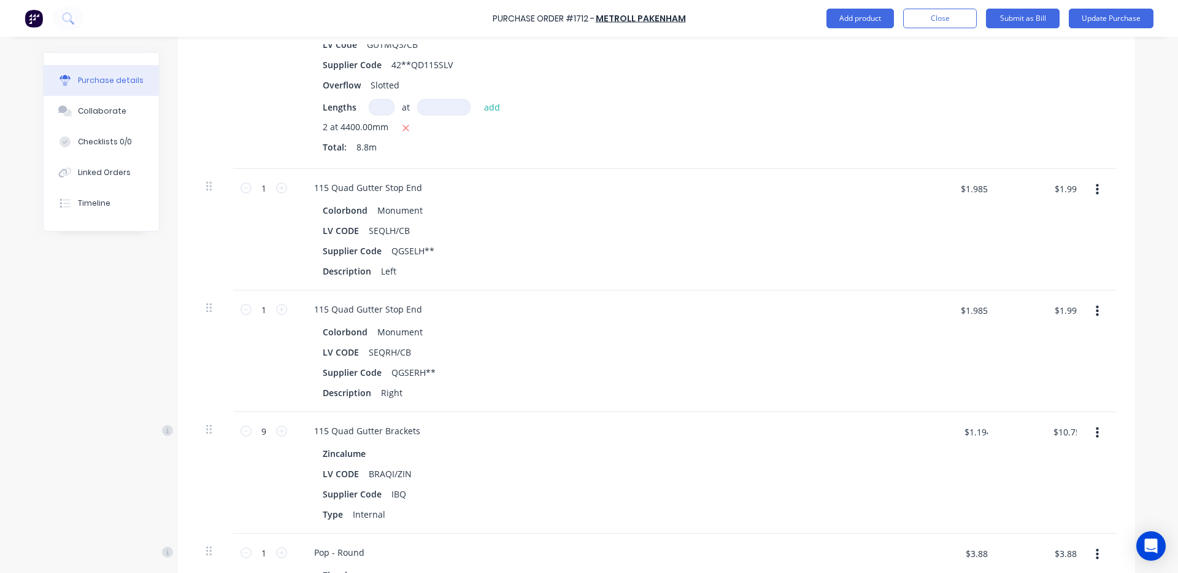
click at [738, 452] on div "Zincalume" at bounding box center [601, 453] width 557 height 18
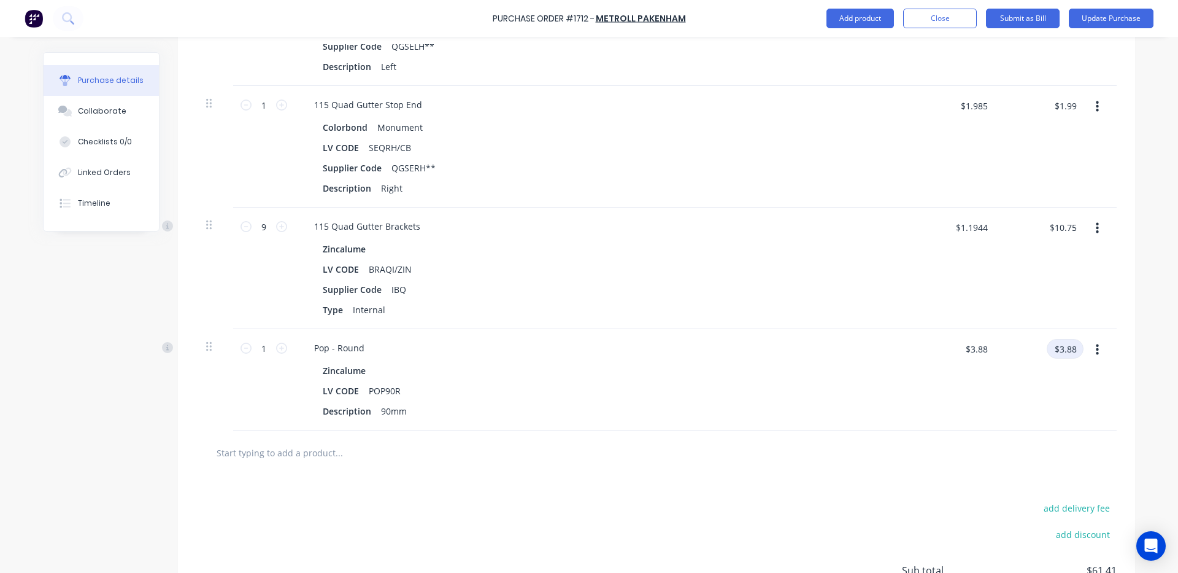
type textarea "x"
click at [1070, 355] on input "$3.88" at bounding box center [1065, 349] width 37 height 20
type input "3.89"
type textarea "x"
type input "$3.89"
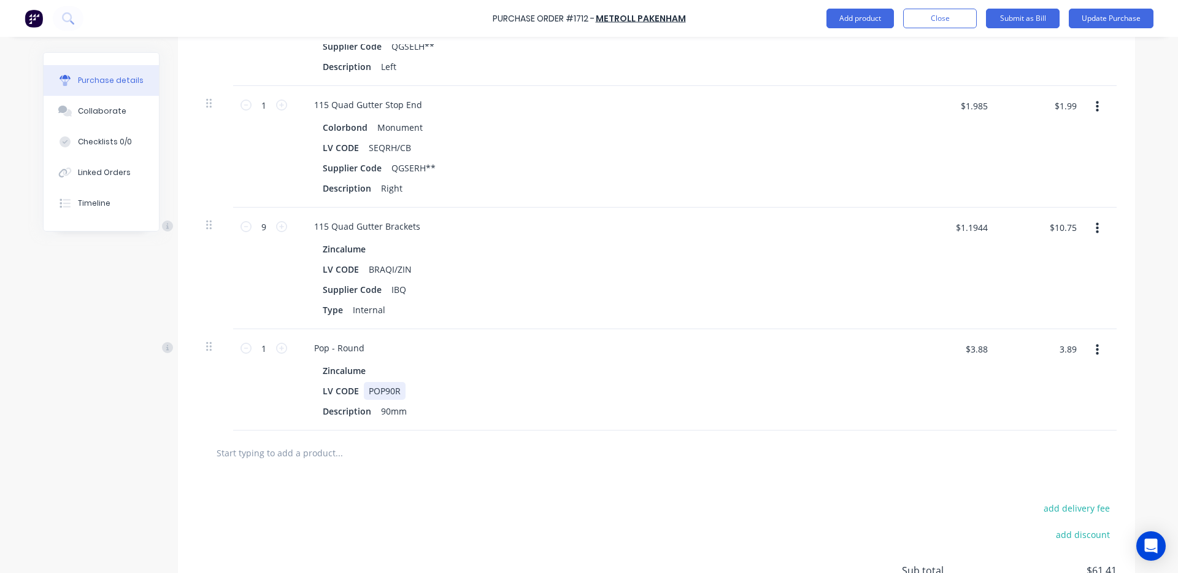
type input "$3.89"
click at [887, 388] on div "Zincalume LV CODE POP90R Description 90mm" at bounding box center [601, 390] width 594 height 58
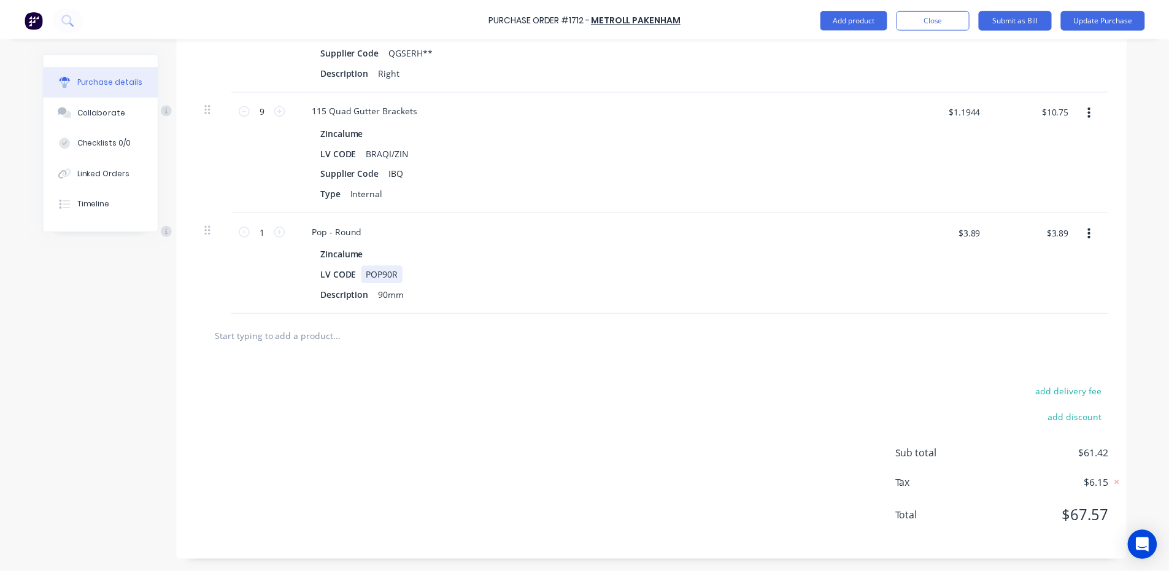
scroll to position [0, 0]
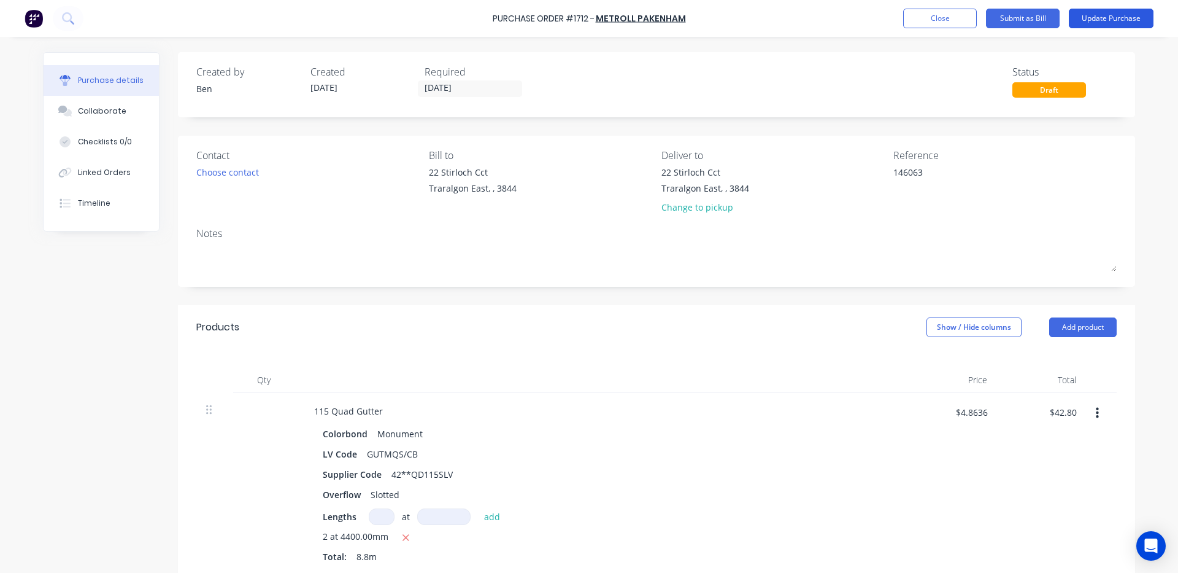
click at [1104, 13] on button "Update Purchase" at bounding box center [1111, 19] width 85 height 20
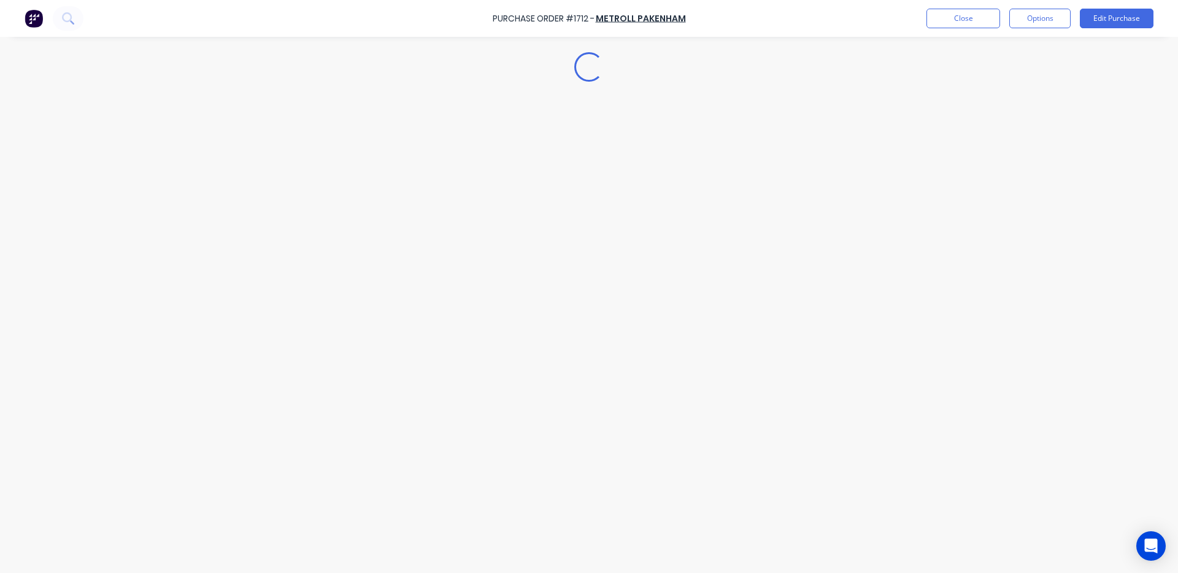
type textarea "x"
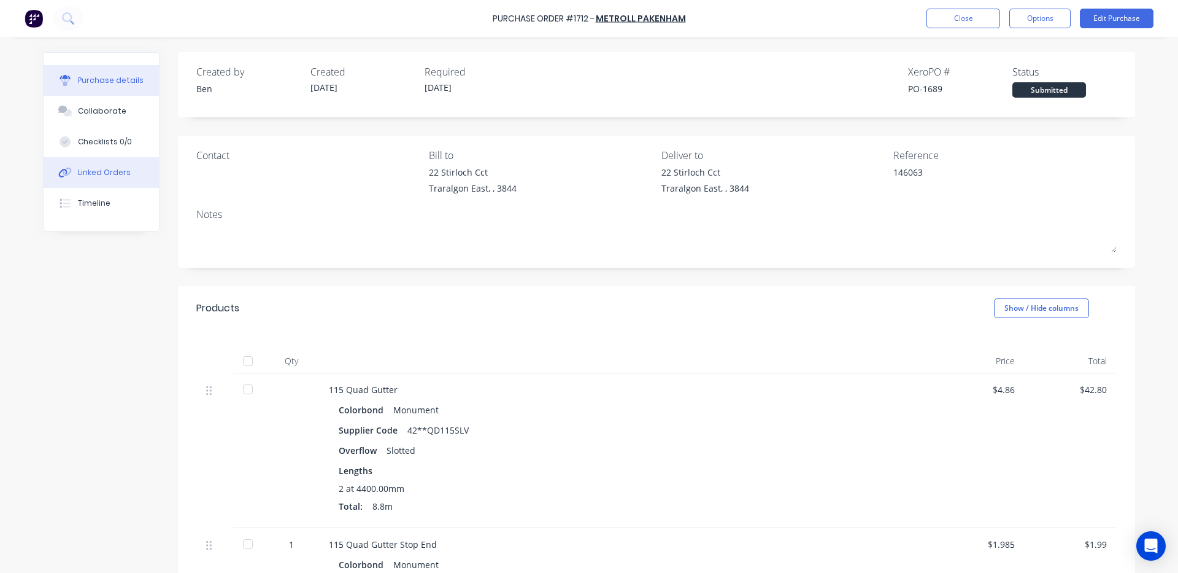
click at [123, 181] on button "Linked Orders" at bounding box center [101, 172] width 115 height 31
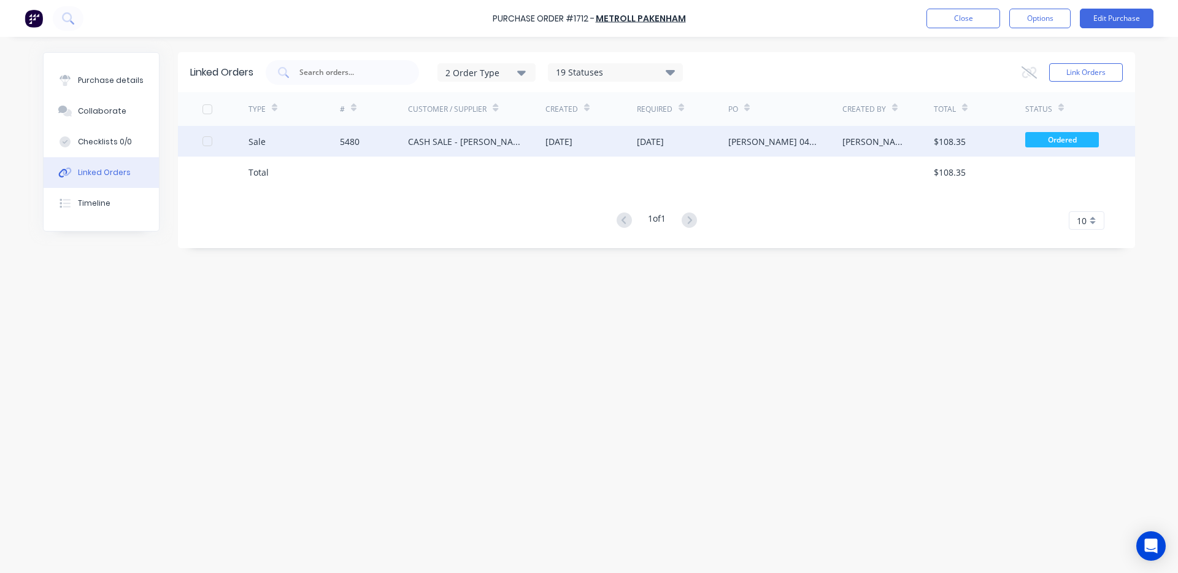
click at [428, 144] on div "CASH SALE - [PERSON_NAME]'S ACCOUNT" at bounding box center [464, 141] width 113 height 13
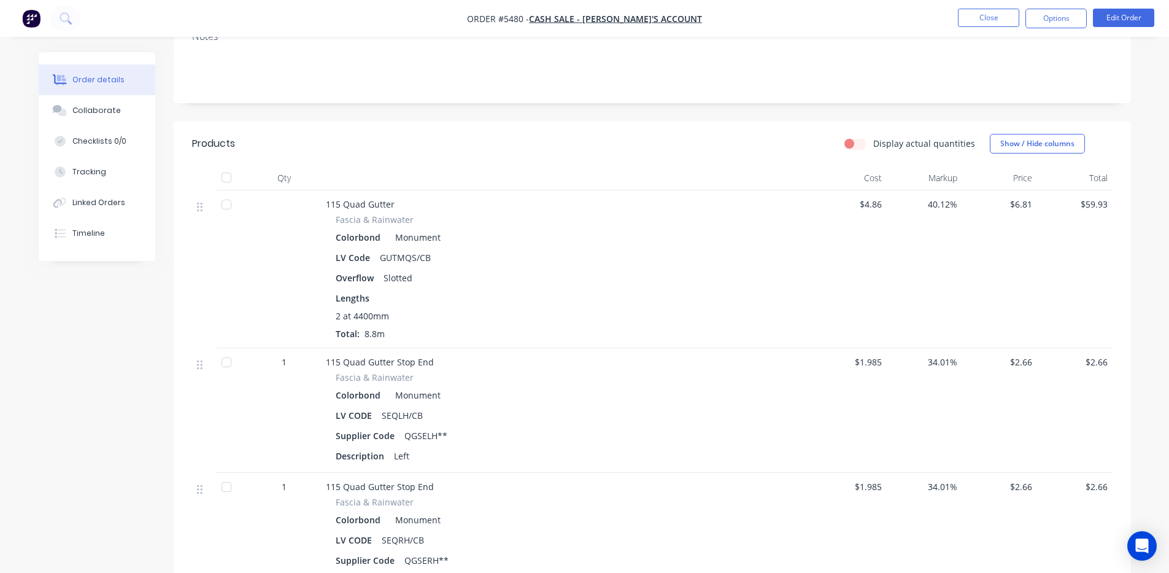
scroll to position [204, 0]
